Goal: Check status

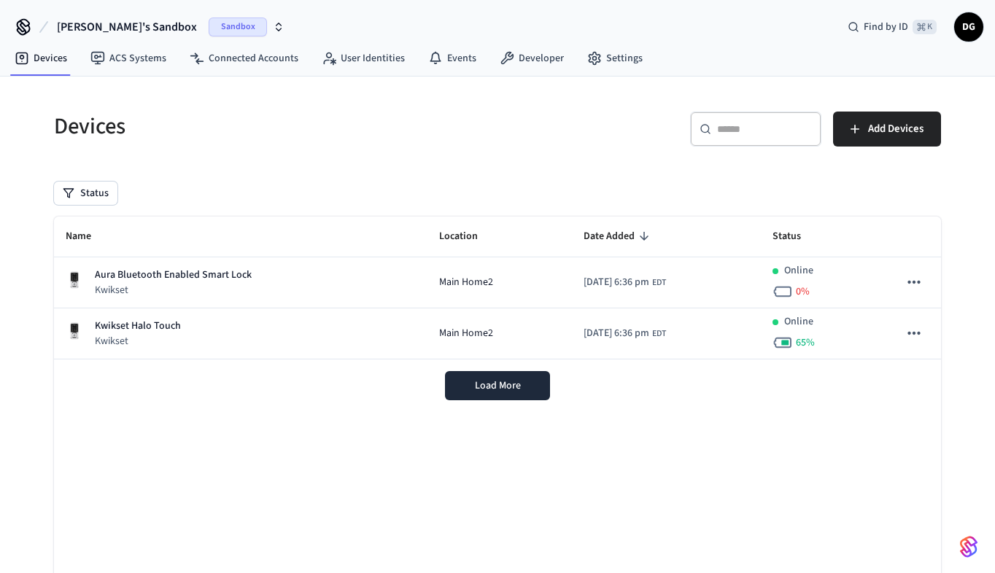
click at [96, 23] on span "[PERSON_NAME]'s Sandbox" at bounding box center [127, 27] width 140 height 18
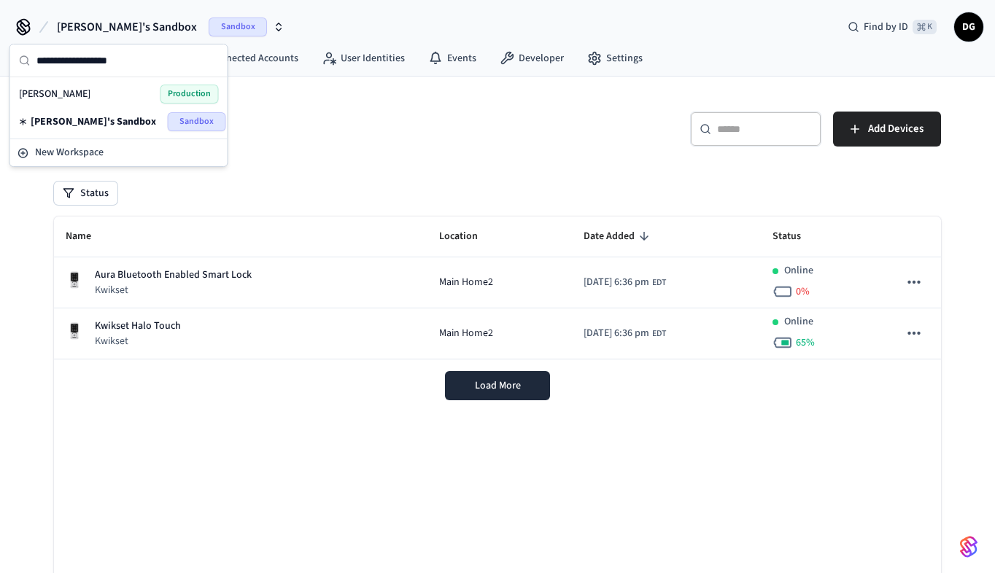
click at [181, 93] on span "Production" at bounding box center [189, 94] width 58 height 19
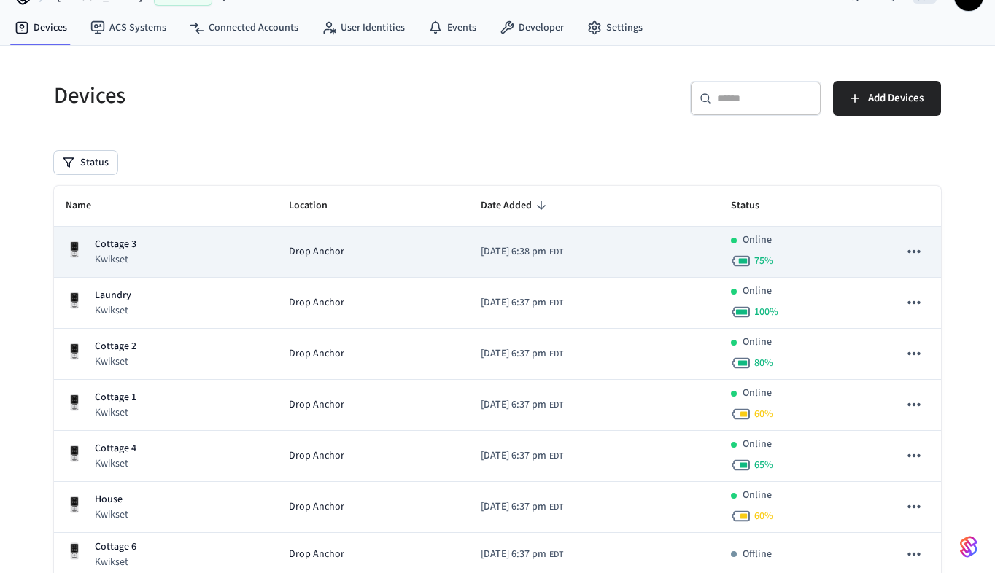
scroll to position [54, 0]
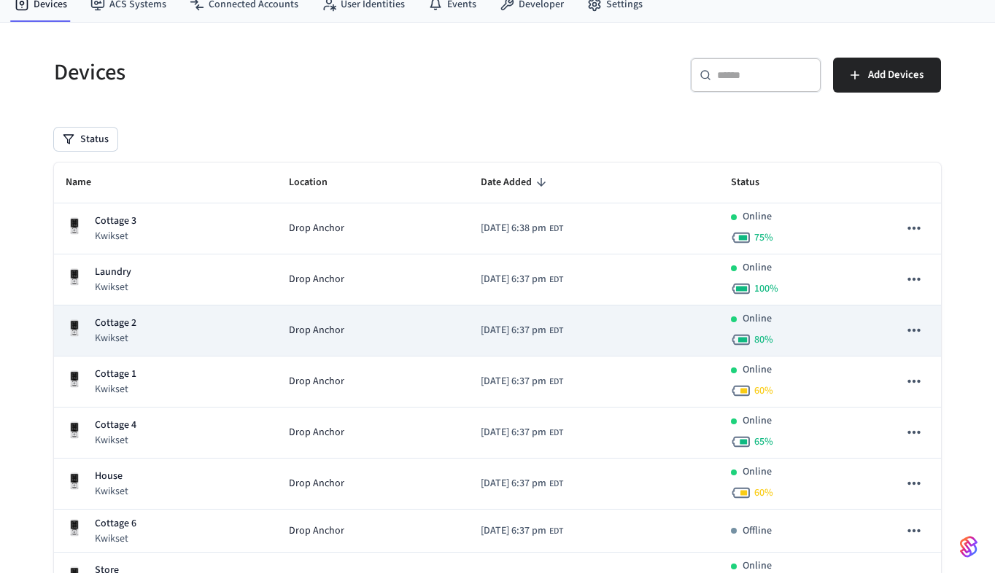
click at [155, 318] on div "Cottage 2 Kwikset" at bounding box center [166, 331] width 200 height 30
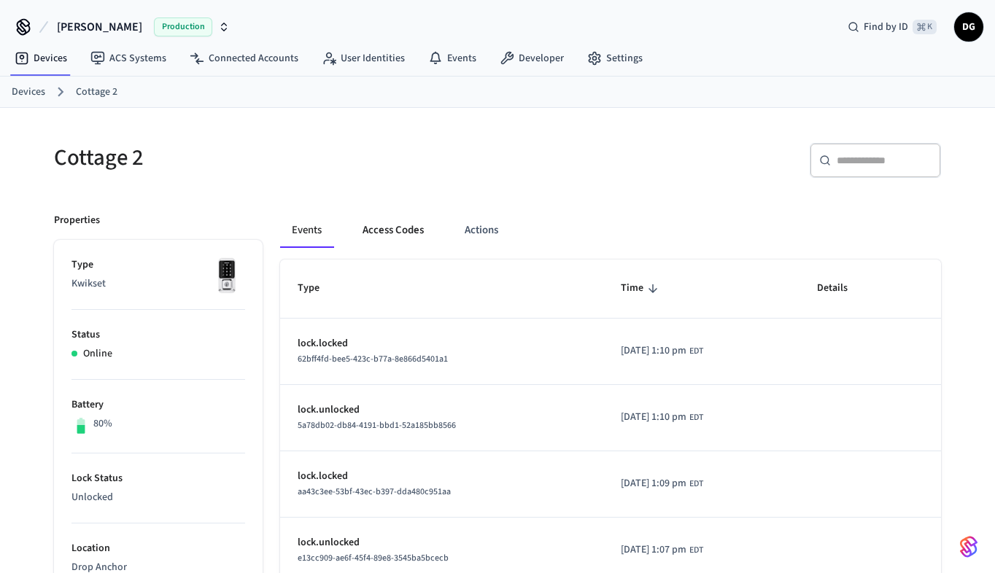
click at [401, 228] on button "Access Codes" at bounding box center [393, 230] width 85 height 35
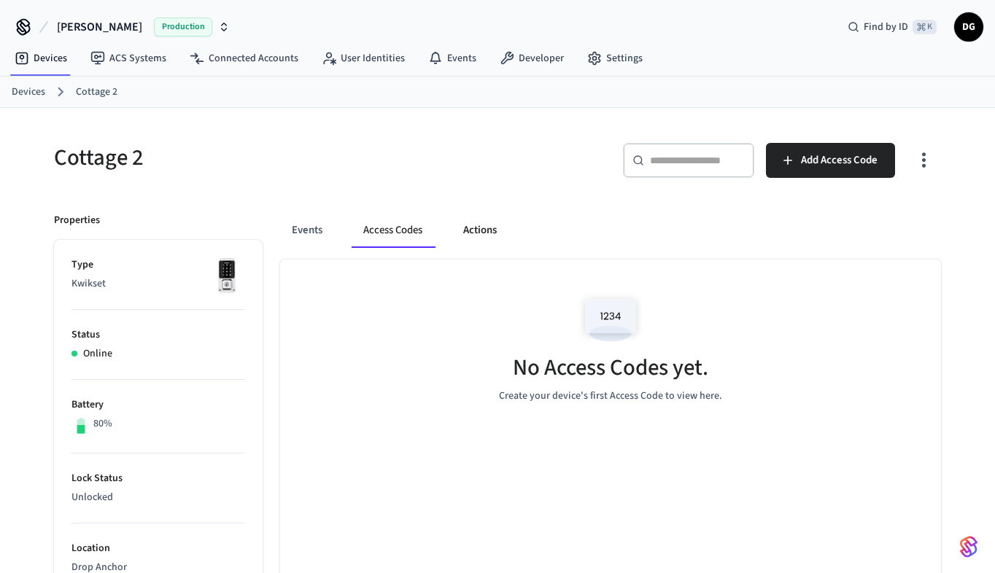
click at [479, 230] on button "Actions" at bounding box center [479, 230] width 57 height 35
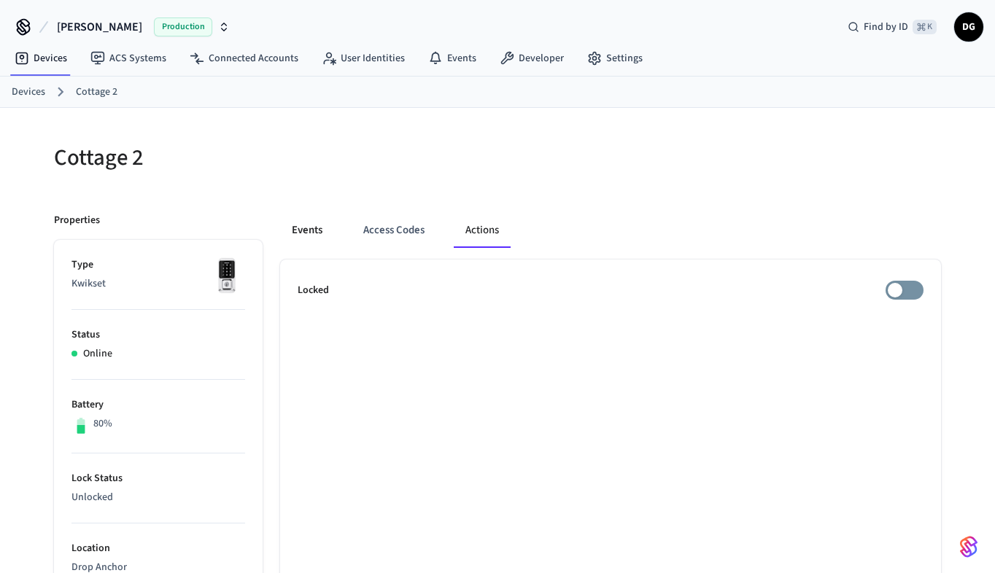
click at [313, 229] on button "Events" at bounding box center [307, 230] width 54 height 35
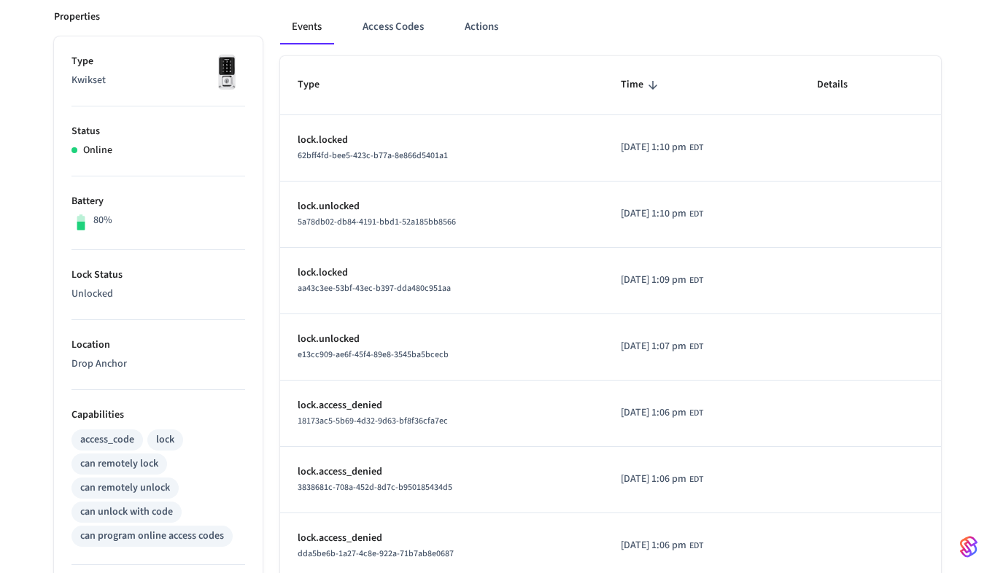
scroll to position [209, 0]
